Goal: Navigation & Orientation: Find specific page/section

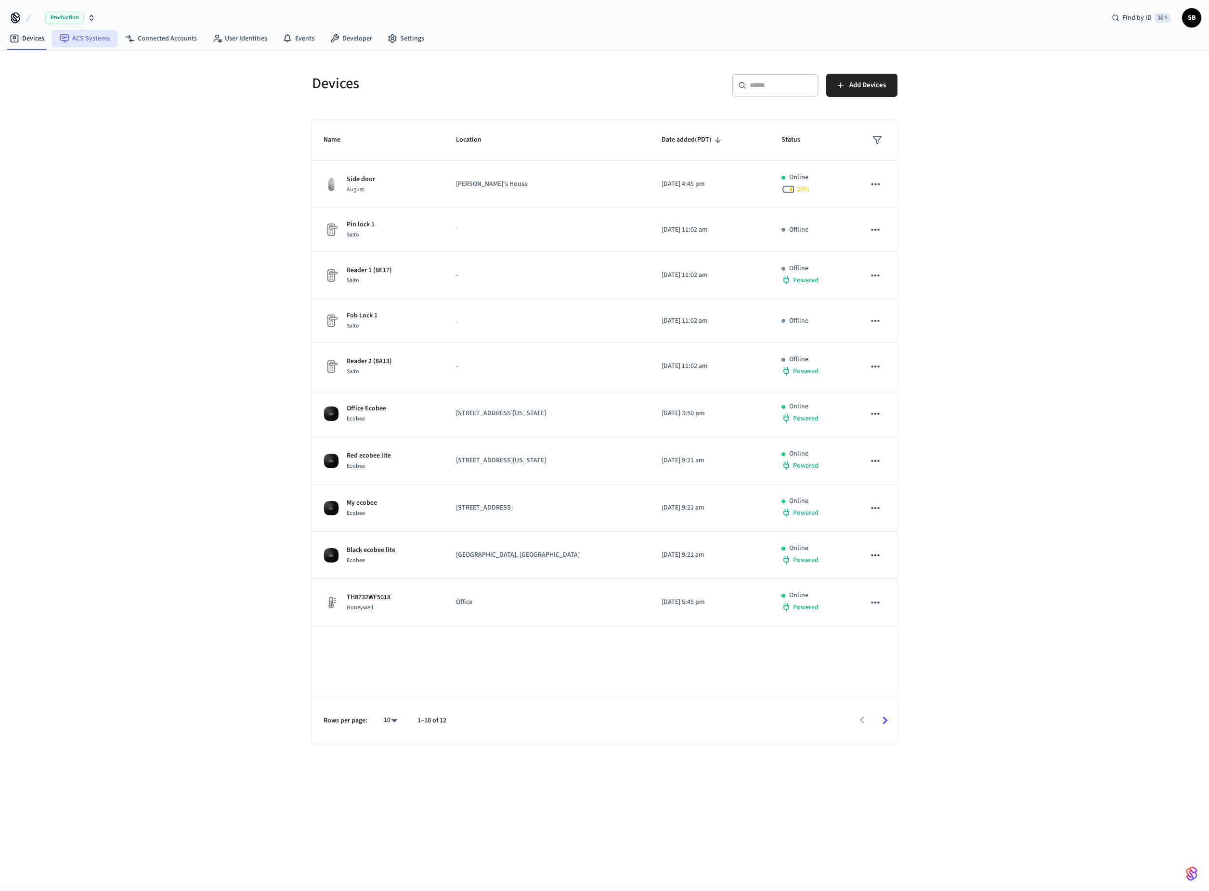
click at [83, 38] on link "ACS Systems" at bounding box center [84, 38] width 65 height 17
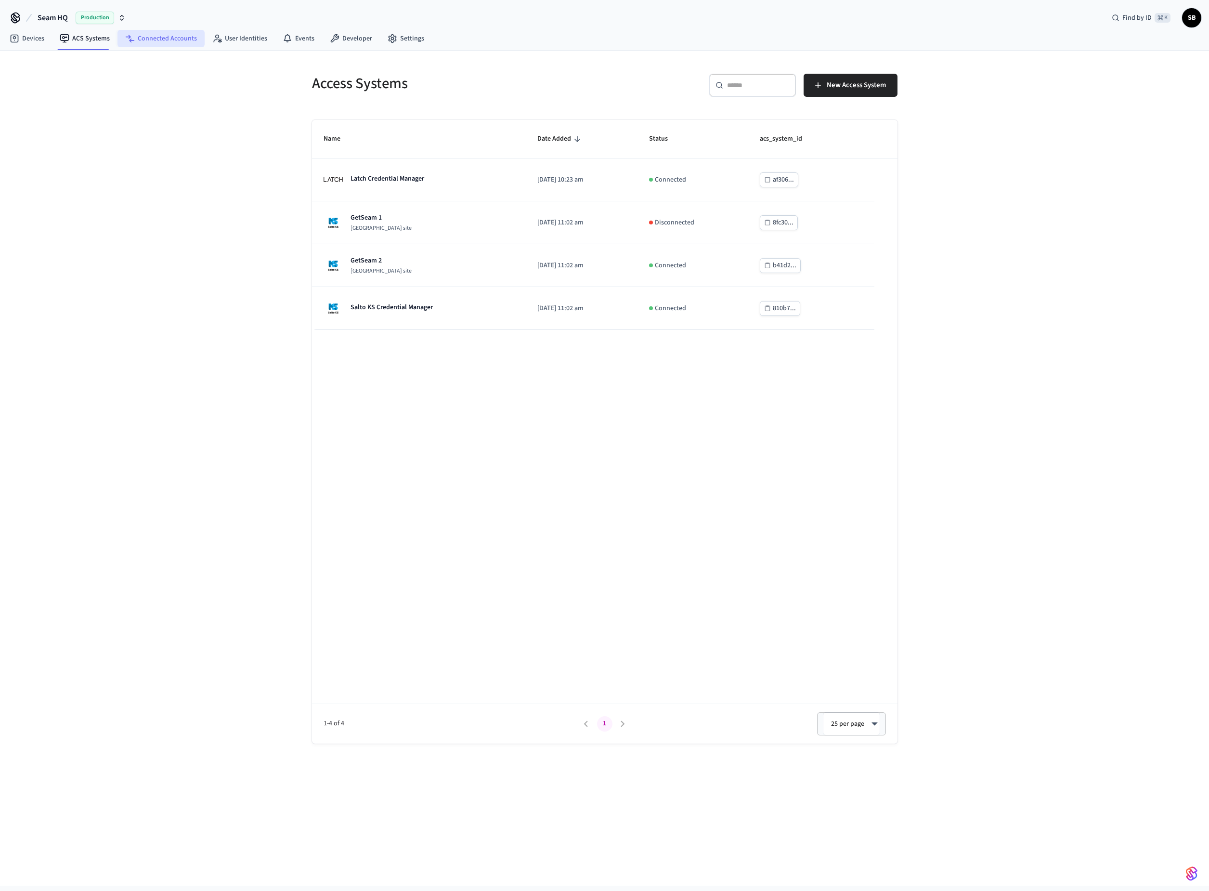
click at [170, 42] on link "Connected Accounts" at bounding box center [161, 38] width 87 height 17
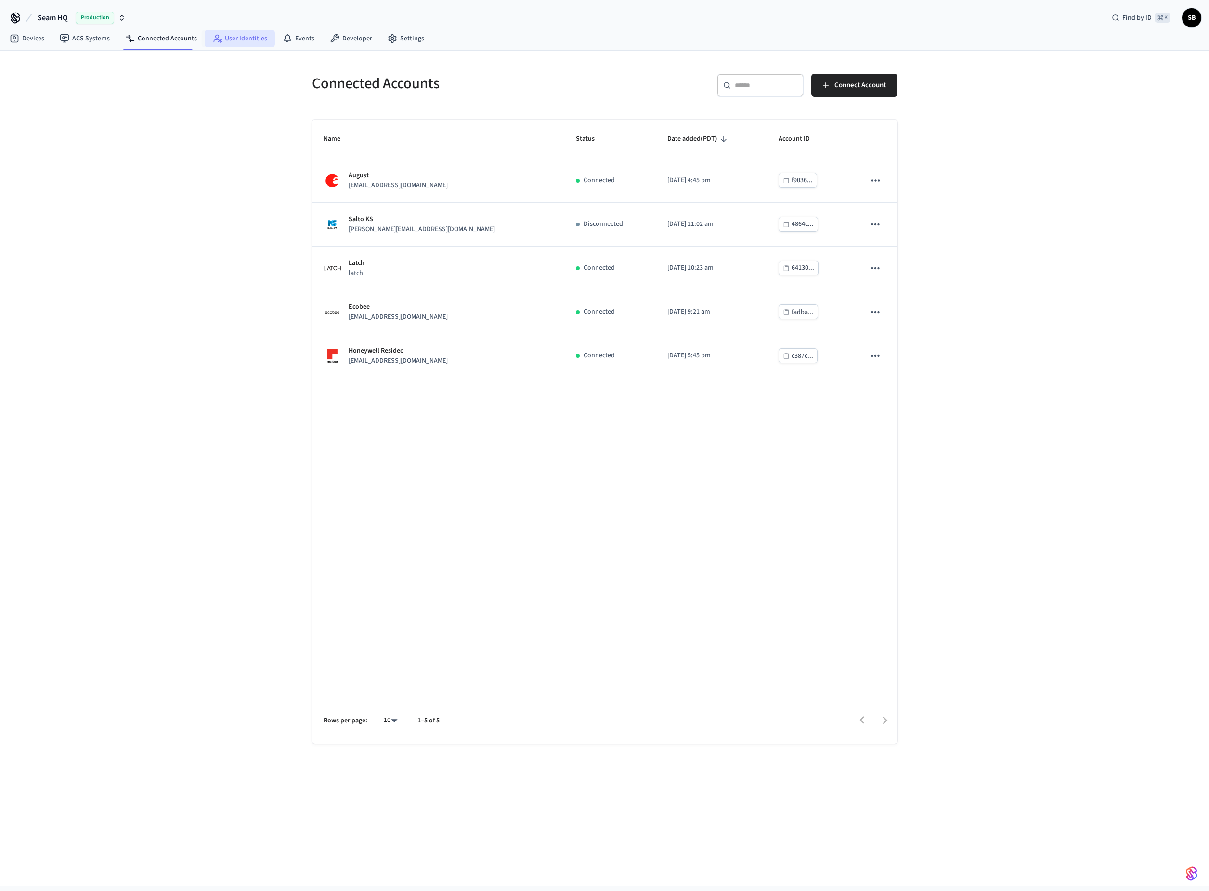
click at [236, 42] on link "User Identities" at bounding box center [240, 38] width 70 height 17
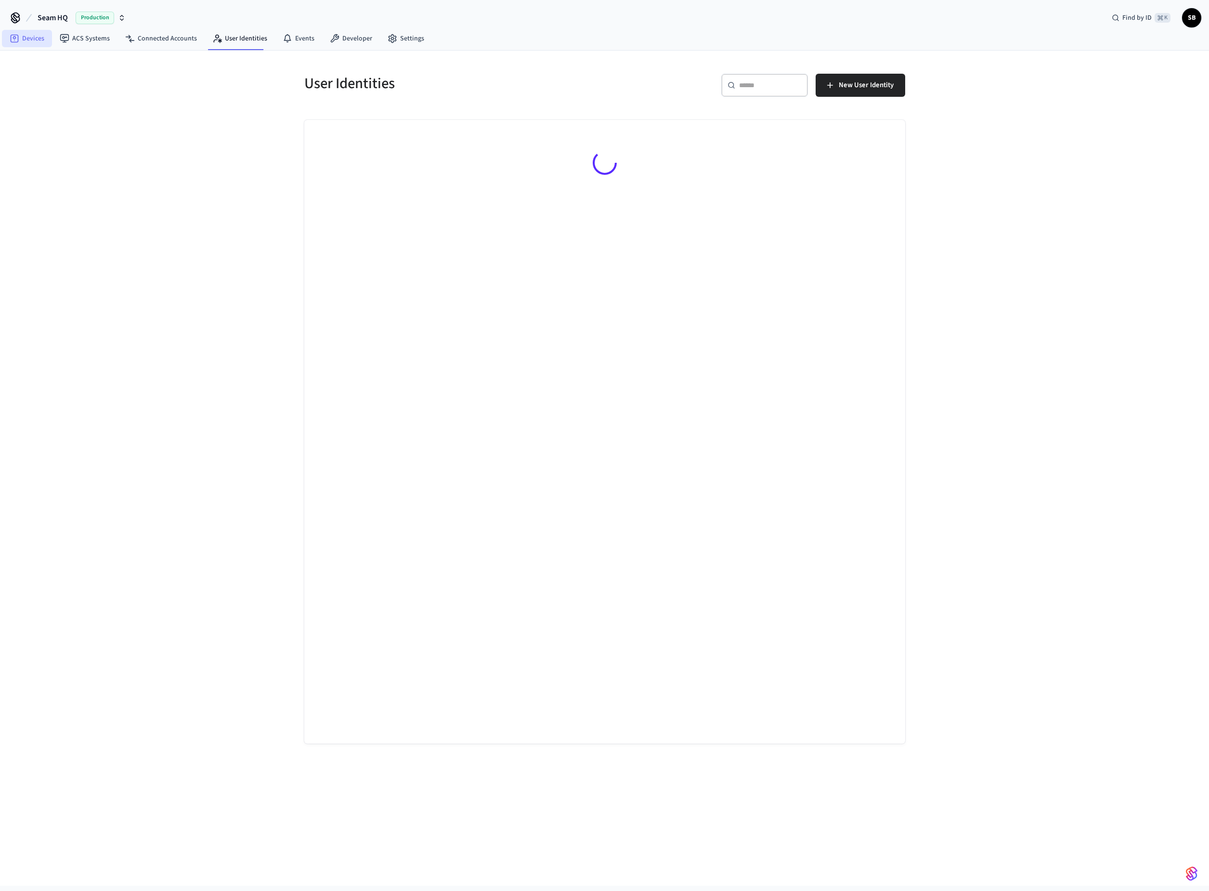
click at [12, 40] on icon at bounding box center [15, 39] width 10 height 10
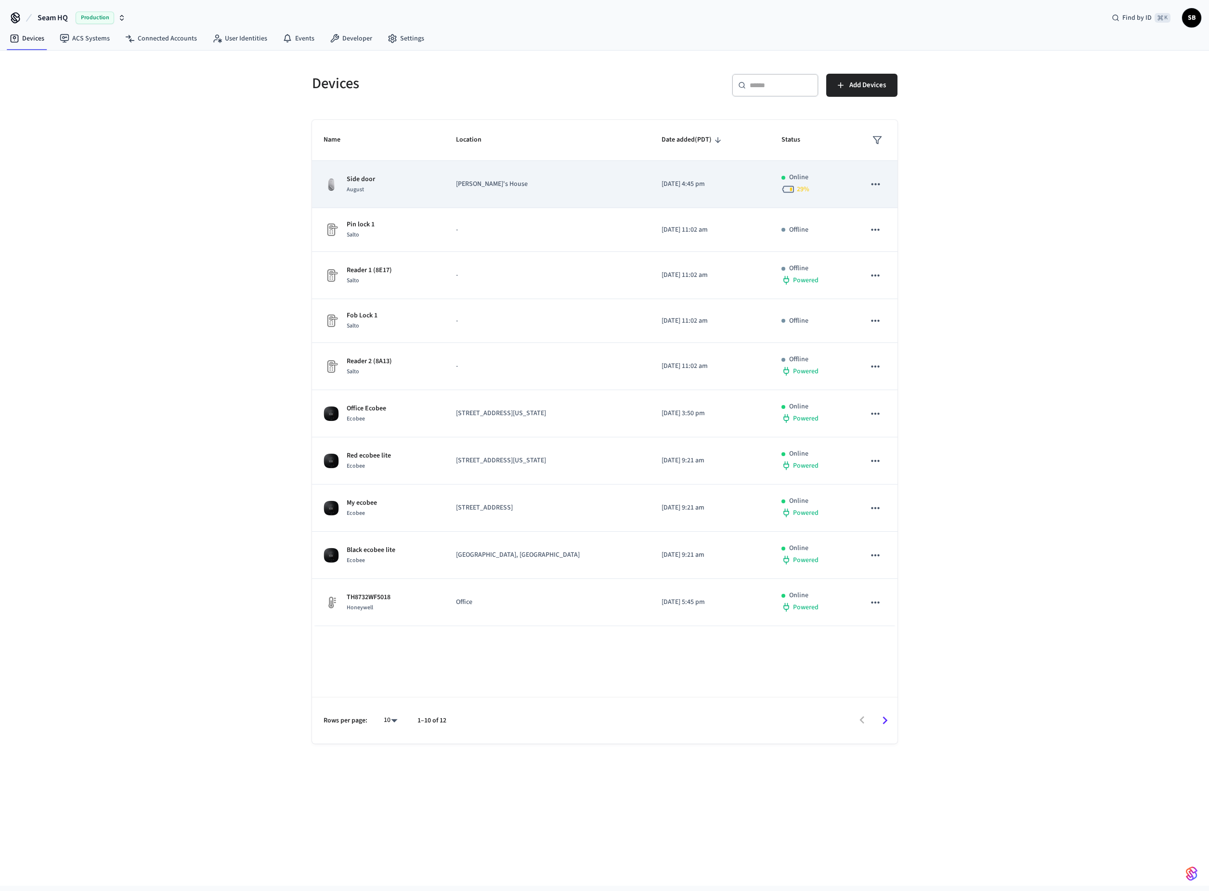
click at [353, 188] on span "August" at bounding box center [355, 189] width 17 height 8
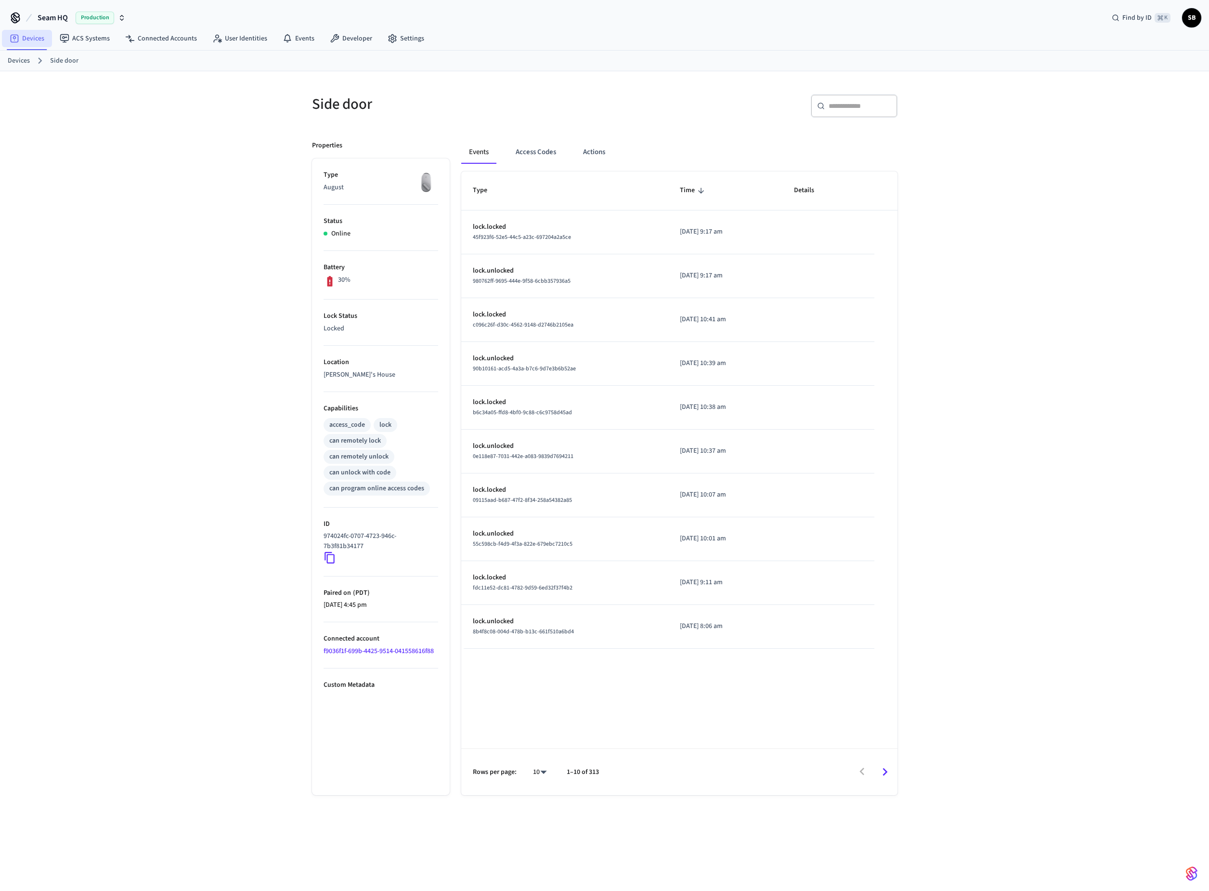
click at [15, 35] on icon at bounding box center [15, 39] width 10 height 10
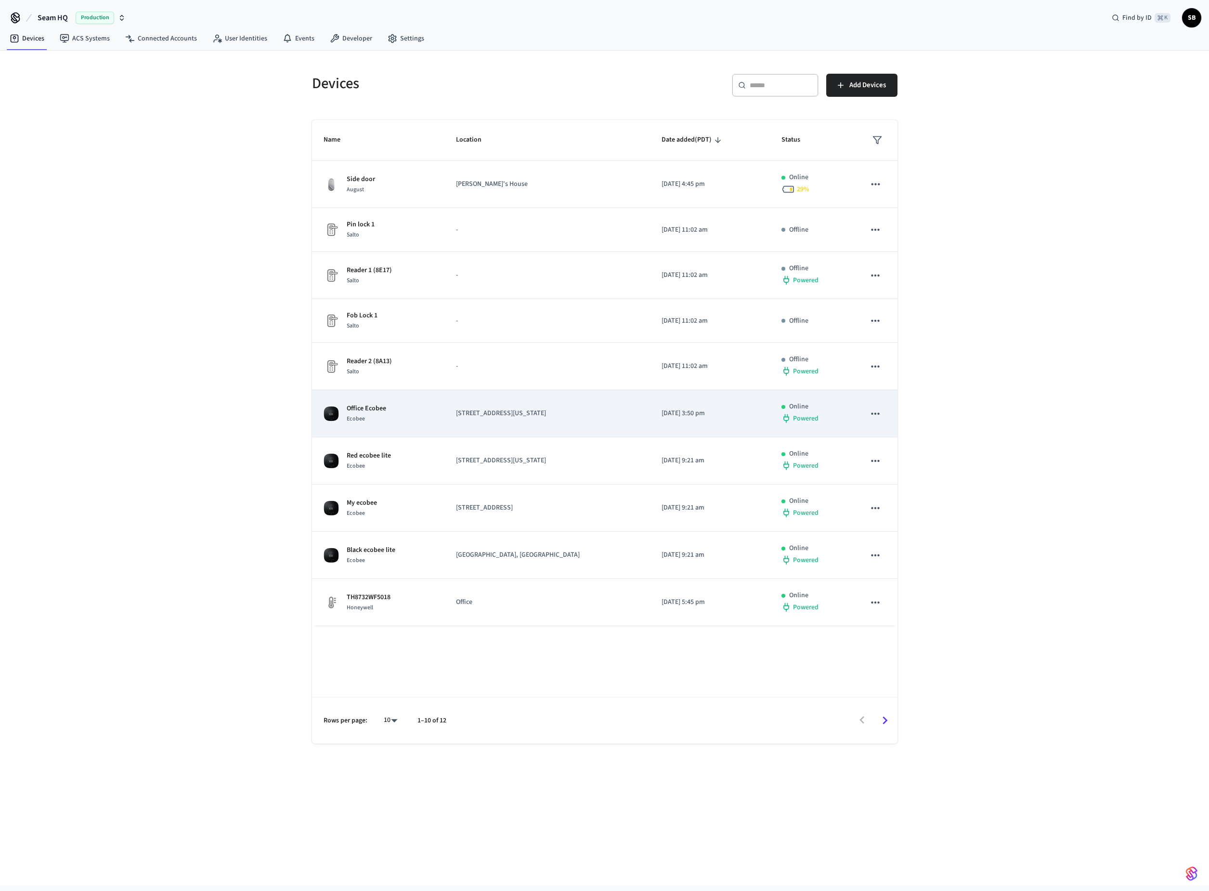
click at [367, 418] on div "Ecobee" at bounding box center [366, 419] width 39 height 10
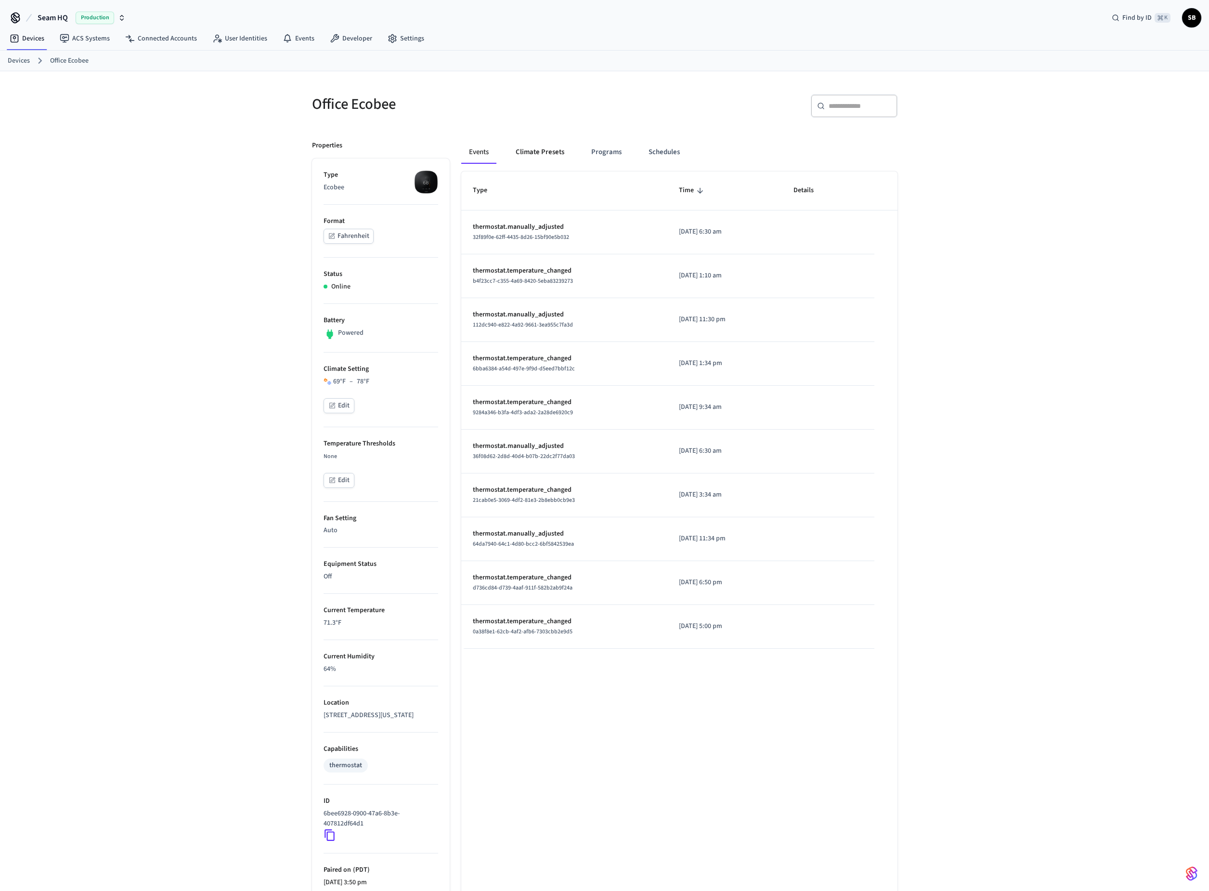
click at [547, 149] on button "Climate Presets" at bounding box center [540, 152] width 64 height 23
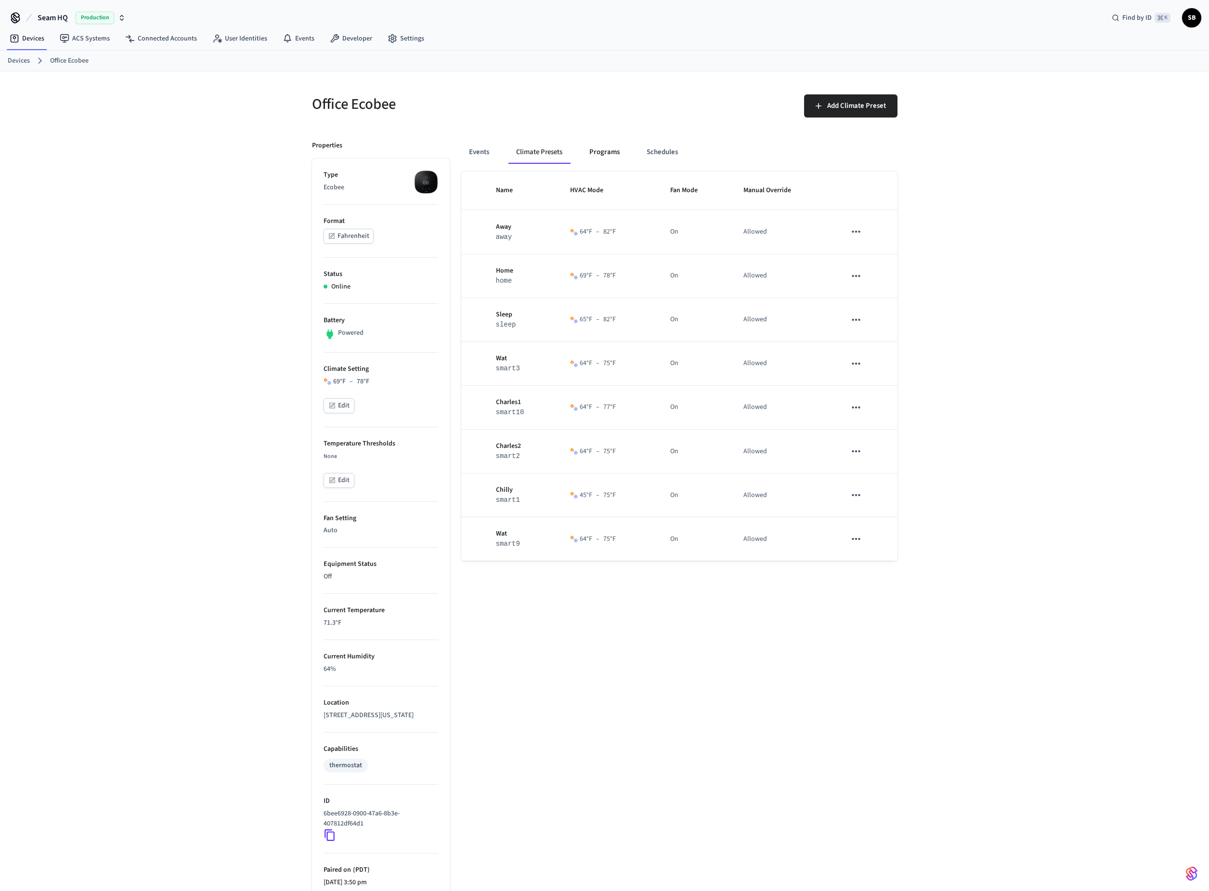
click at [613, 153] on button "Programs" at bounding box center [605, 152] width 46 height 23
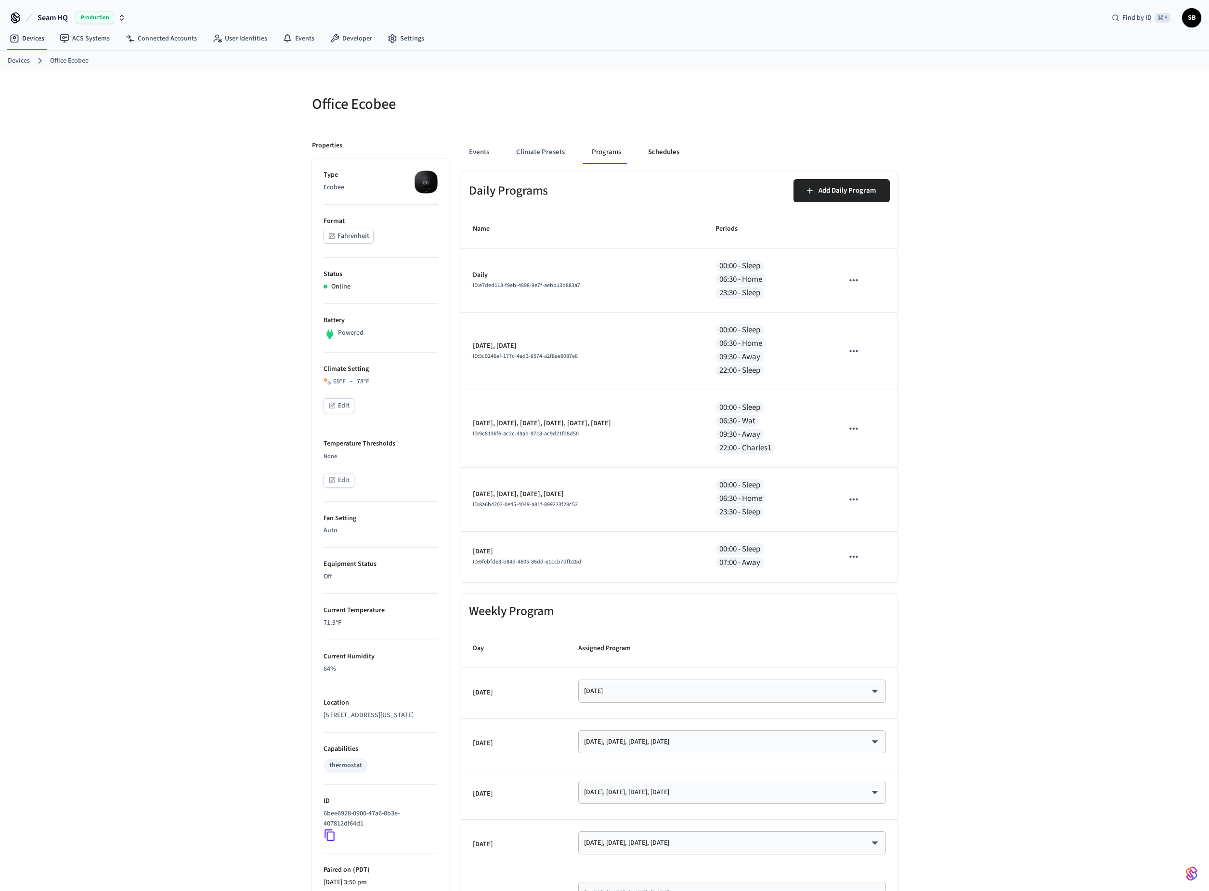
click at [655, 152] on button "Schedules" at bounding box center [663, 152] width 47 height 23
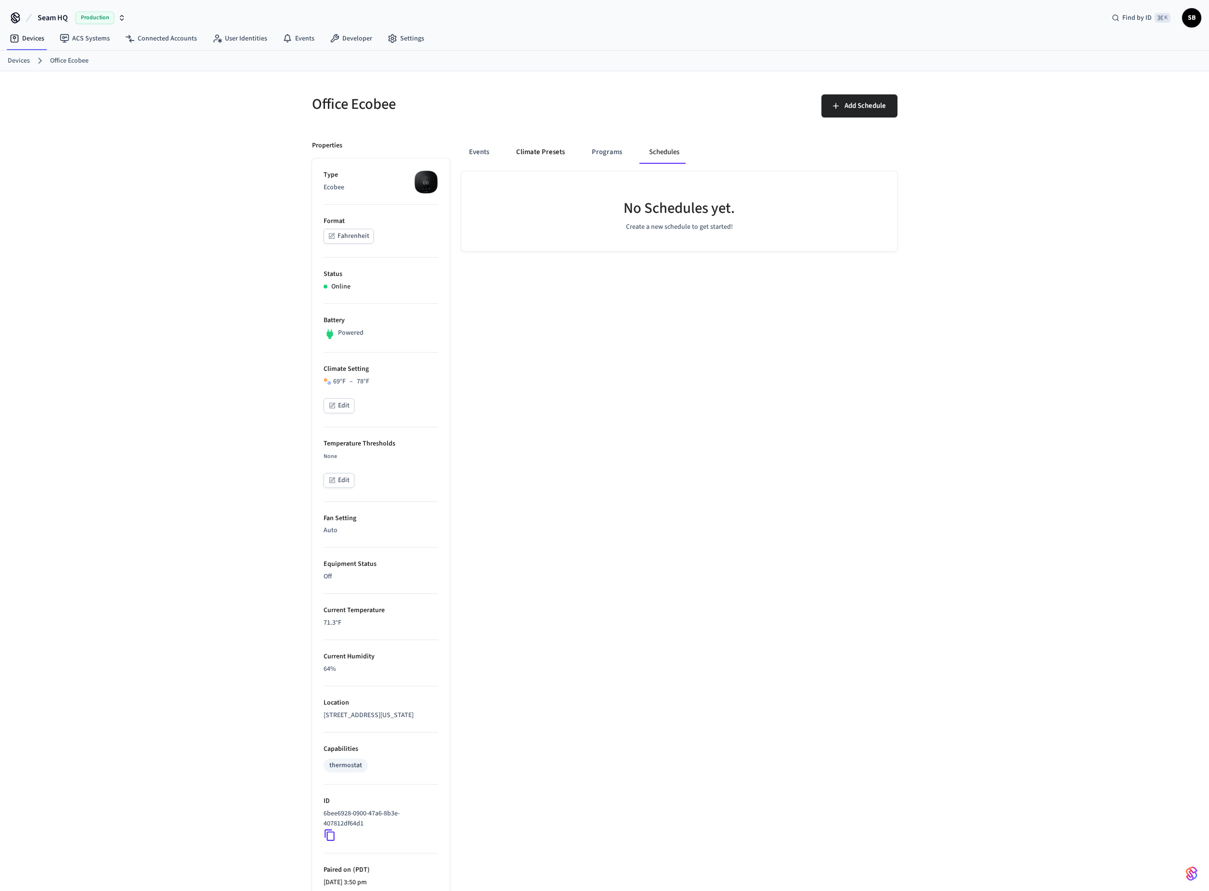
click at [567, 154] on button "Climate Presets" at bounding box center [541, 152] width 64 height 23
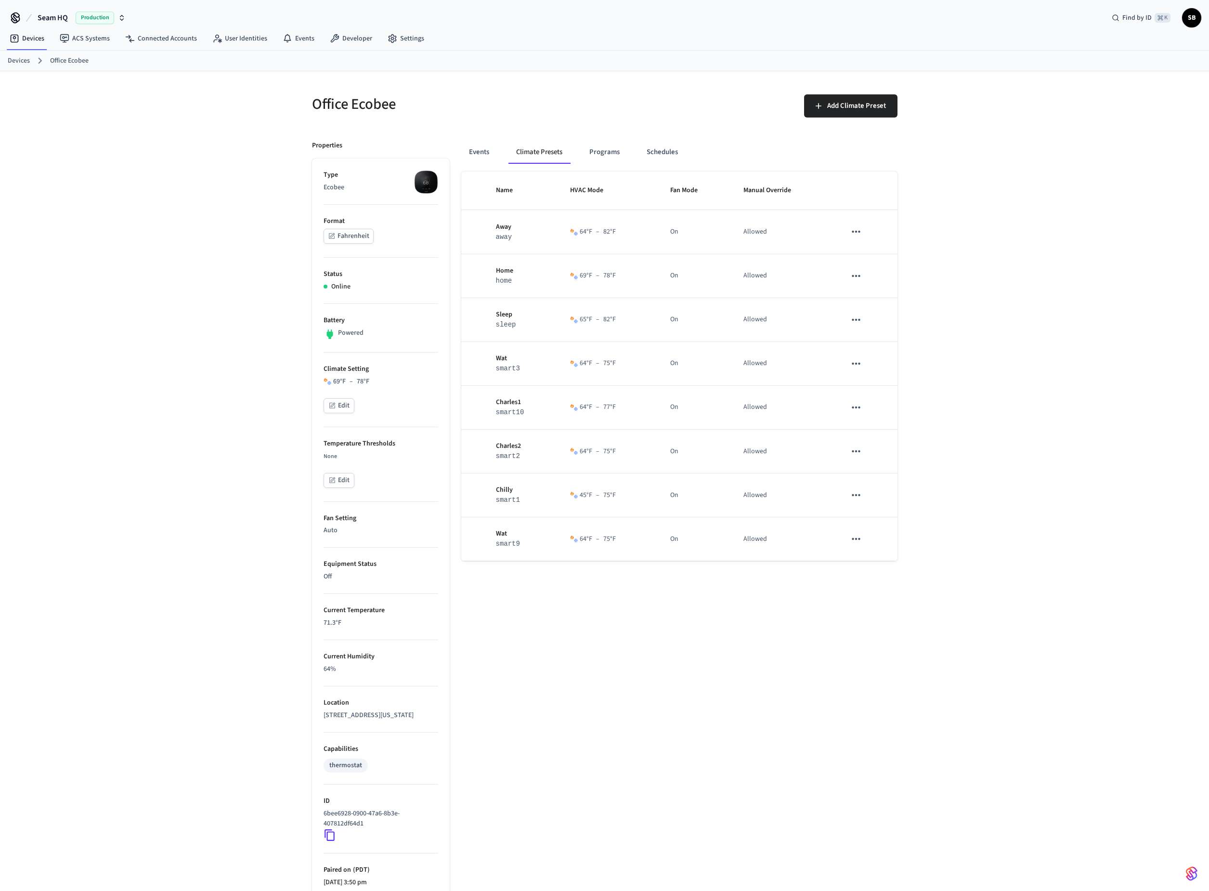
click at [516, 151] on button "Climate Presets" at bounding box center [540, 152] width 62 height 23
